Goal: Task Accomplishment & Management: Manage account settings

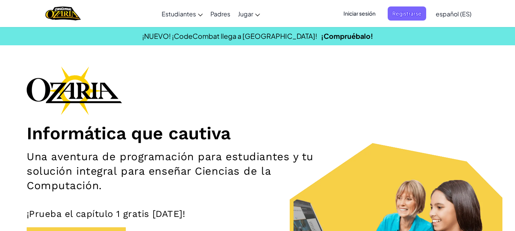
click at [354, 9] on span "Iniciar sesión" at bounding box center [359, 13] width 41 height 14
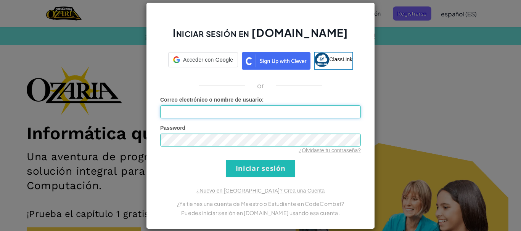
type input "[PERSON_NAME]"
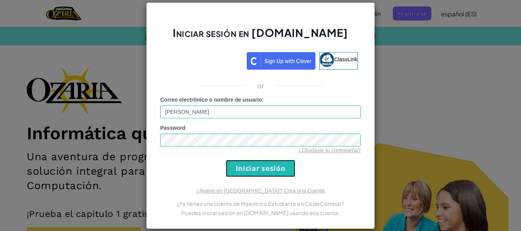
click at [230, 163] on input "Iniciar sesión" at bounding box center [260, 168] width 69 height 17
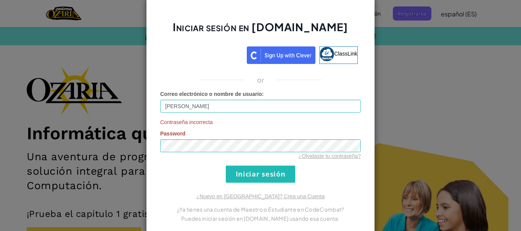
click at [466, 94] on div "Iniciar sesión en [DOMAIN_NAME] ClassLink or Correo electrónico o nombre de usu…" at bounding box center [260, 115] width 521 height 231
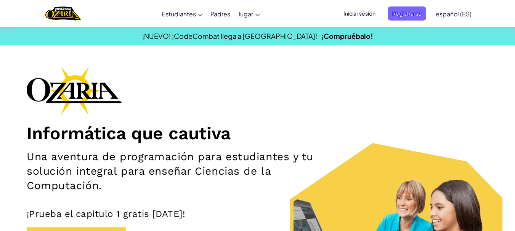
click at [358, 16] on span "Iniciar sesión" at bounding box center [359, 13] width 41 height 14
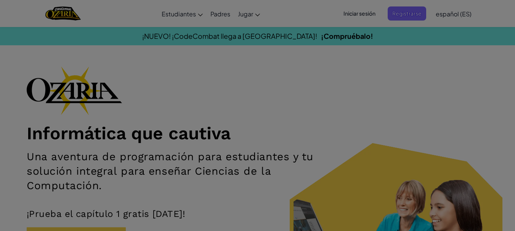
type input "[PERSON_NAME]"
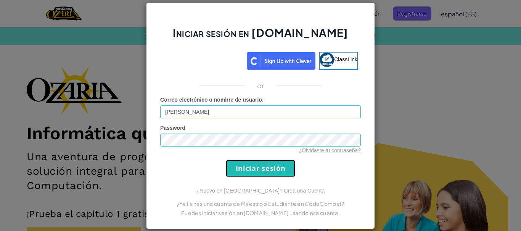
click at [290, 173] on input "Iniciar sesión" at bounding box center [260, 168] width 69 height 17
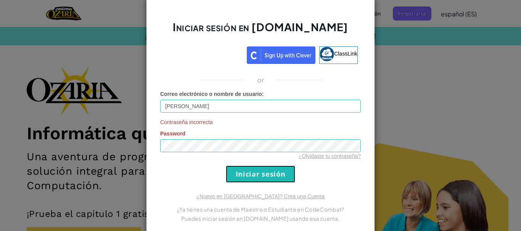
click at [244, 170] on input "Iniciar sesión" at bounding box center [260, 174] width 69 height 17
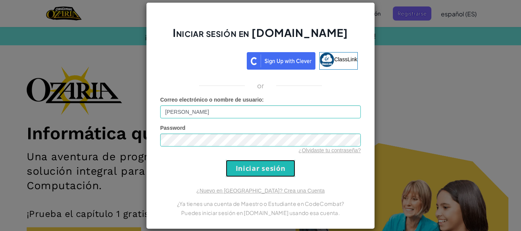
click at [244, 170] on input "Iniciar sesión" at bounding box center [260, 168] width 69 height 17
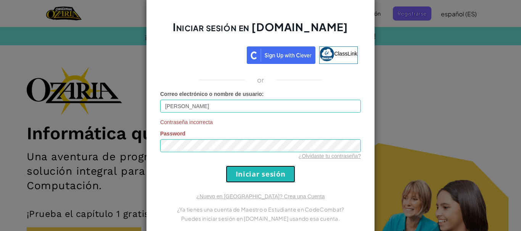
click at [244, 170] on form "Correo electrónico o nombre de usuario : [PERSON_NAME] Contraseña incorrecta Pa…" at bounding box center [260, 136] width 200 height 93
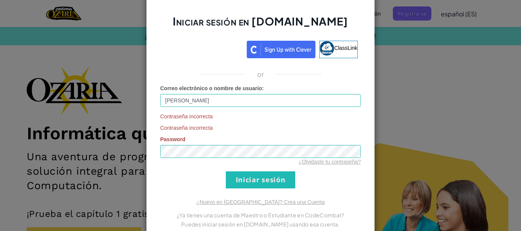
click at [103, 66] on div "Iniciar sesión en [DOMAIN_NAME] ClassLink or Correo electrónico o nombre de usu…" at bounding box center [260, 115] width 521 height 231
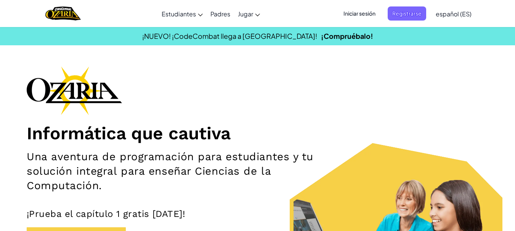
click at [355, 12] on span "Iniciar sesión" at bounding box center [359, 13] width 41 height 14
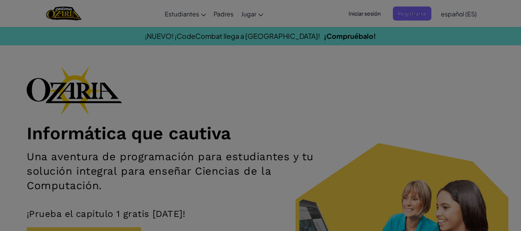
type input "[PERSON_NAME]"
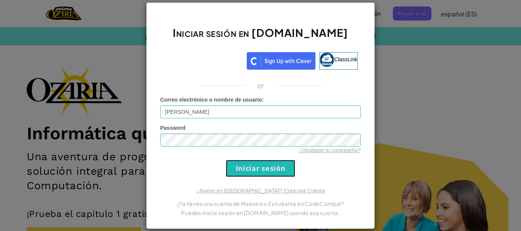
click at [246, 172] on input "Iniciar sesión" at bounding box center [260, 168] width 69 height 17
click at [272, 171] on input "Iniciar sesión" at bounding box center [260, 168] width 69 height 17
click at [261, 170] on input "Iniciar sesión" at bounding box center [260, 168] width 69 height 17
